Goal: Find specific page/section

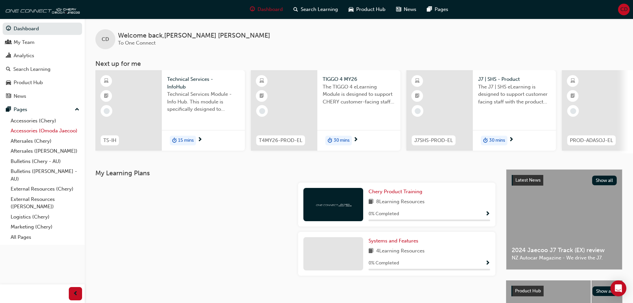
click at [20, 131] on link "Accessories (Omoda Jaecoo)" at bounding box center [45, 131] width 74 height 10
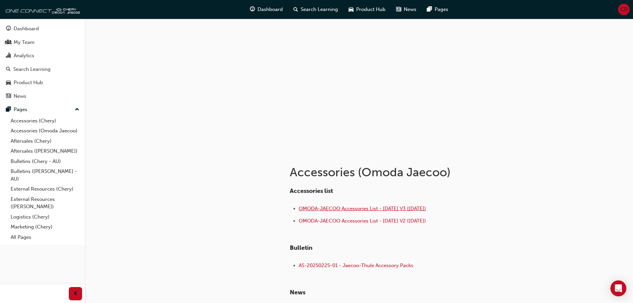
click at [313, 209] on span "OMODA-JAECOO Accessories List - [DATE] V3 ([DATE])" at bounding box center [362, 208] width 127 height 6
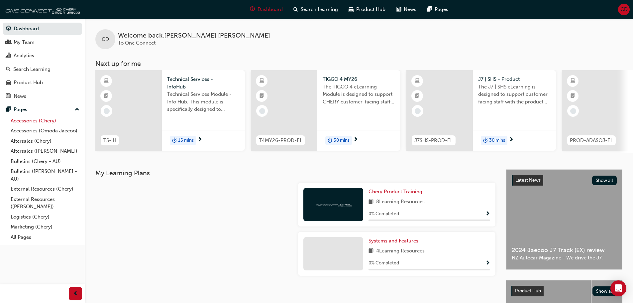
click at [40, 121] on link "Accessories (Chery)" at bounding box center [45, 121] width 74 height 10
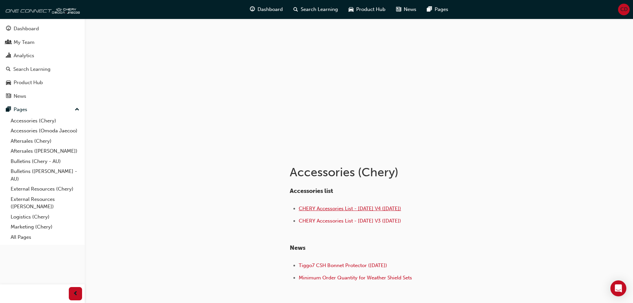
click at [317, 210] on span "CHERY Accessories List - [DATE] V4 ([DATE])" at bounding box center [350, 208] width 102 height 6
